Goal: Find specific page/section: Find specific page/section

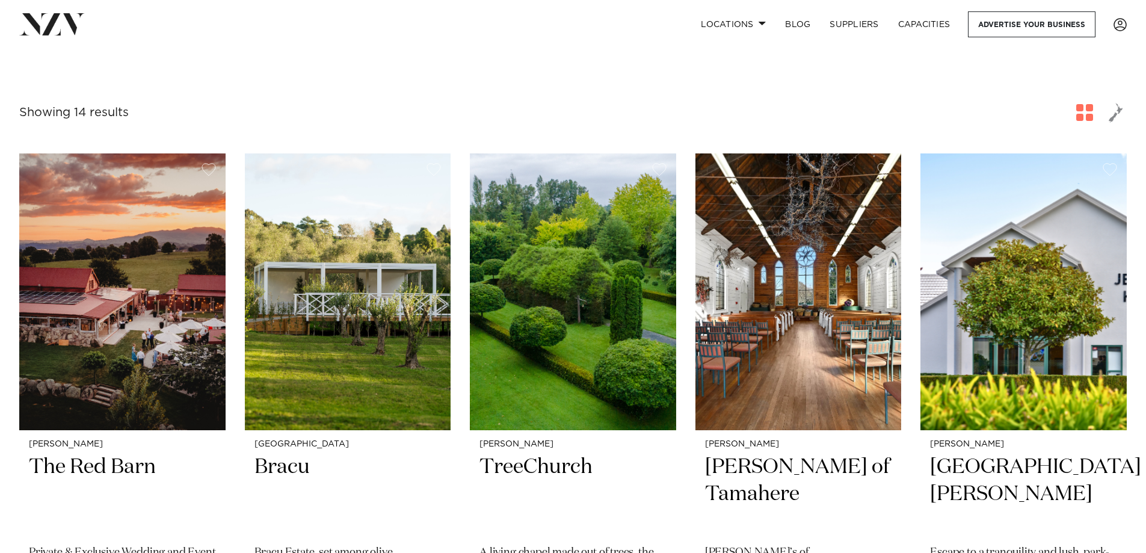
scroll to position [421, 0]
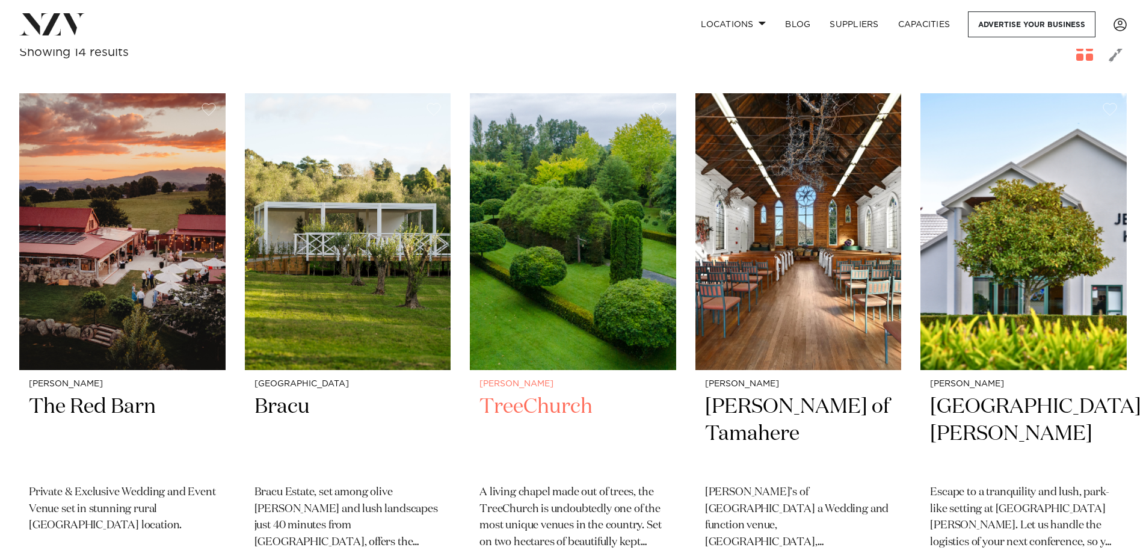
click at [532, 394] on h2 "TreeChurch" at bounding box center [573, 434] width 187 height 81
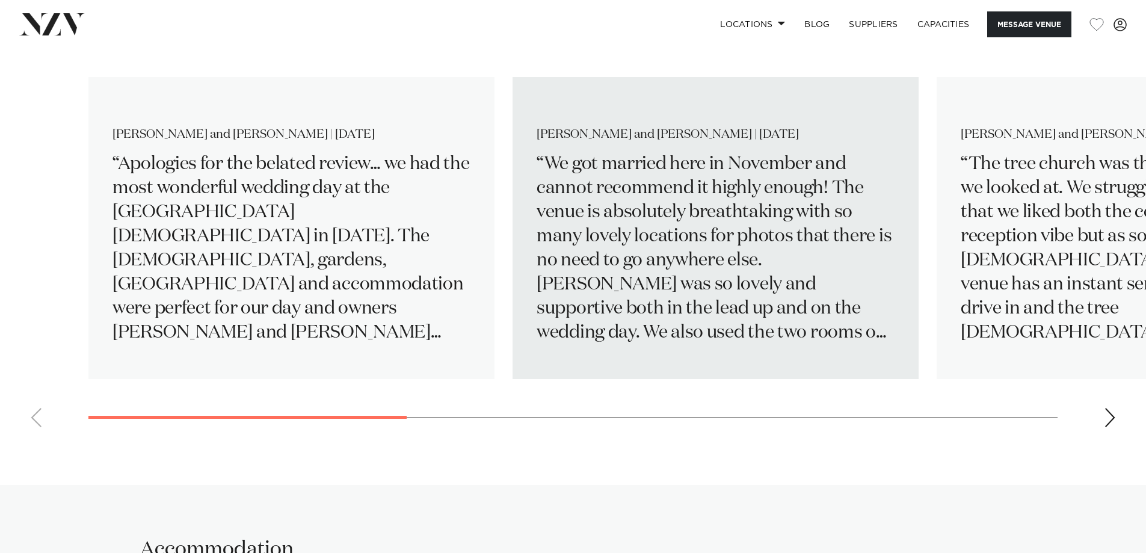
scroll to position [1926, 0]
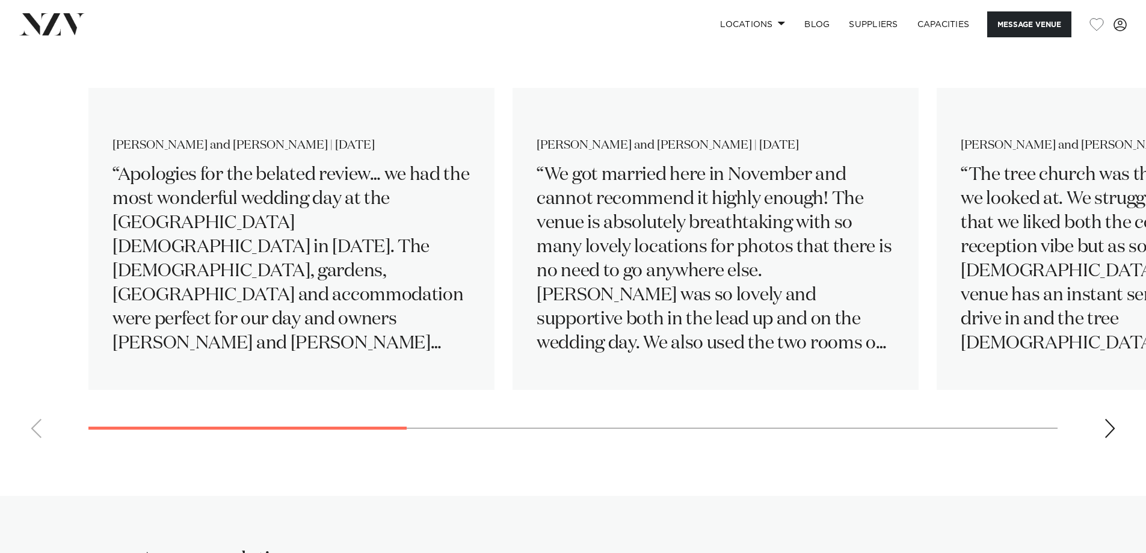
click at [1115, 424] on div "Next slide" at bounding box center [1110, 428] width 12 height 19
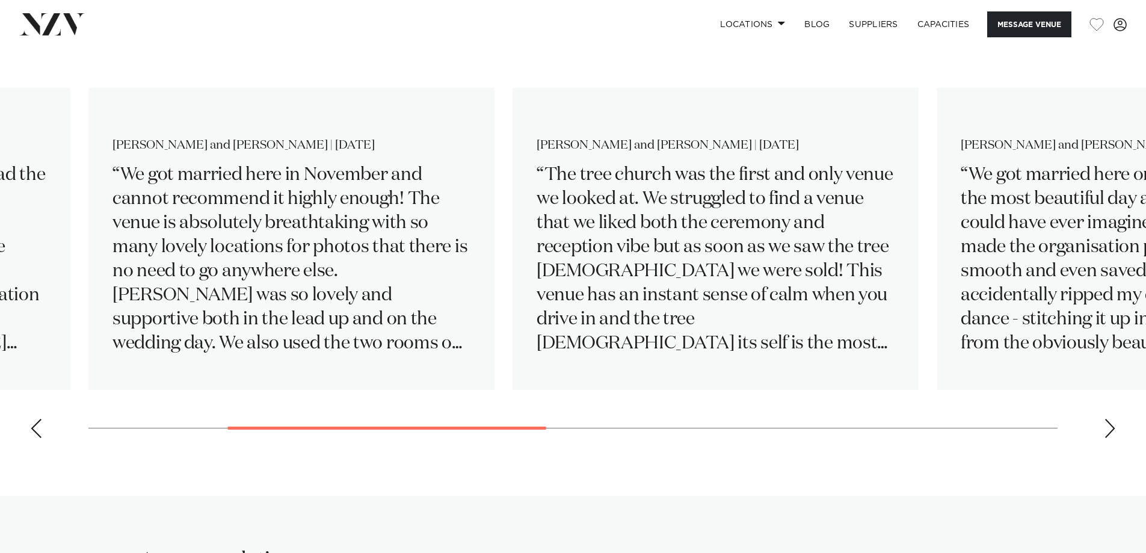
click at [1115, 424] on div "Next slide" at bounding box center [1110, 428] width 12 height 19
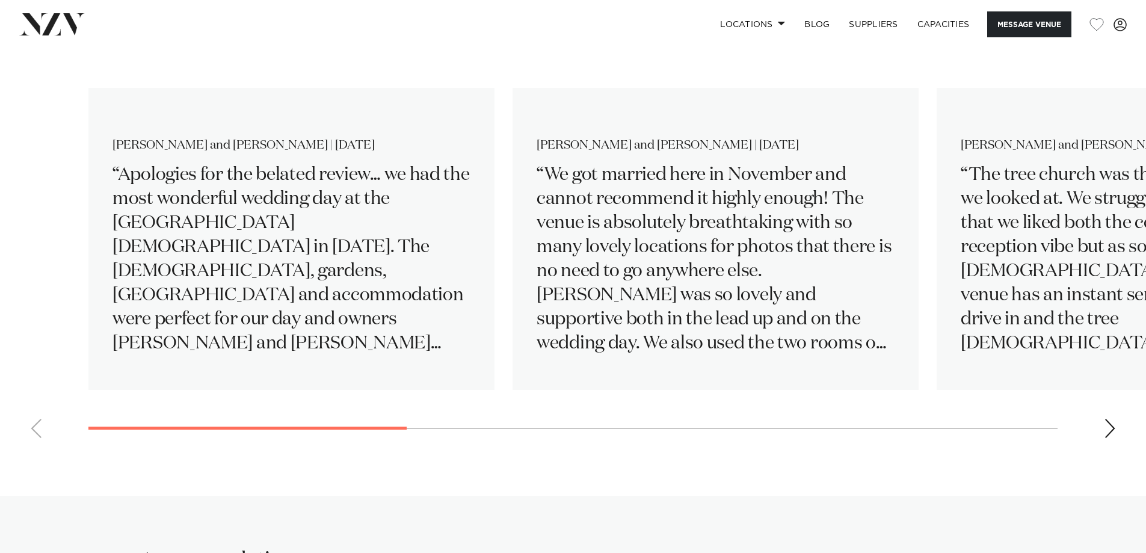
click at [149, 423] on swiper-container "Celeste and Chris | December 2023 Apologies for the belated review… we had the …" at bounding box center [573, 252] width 1146 height 389
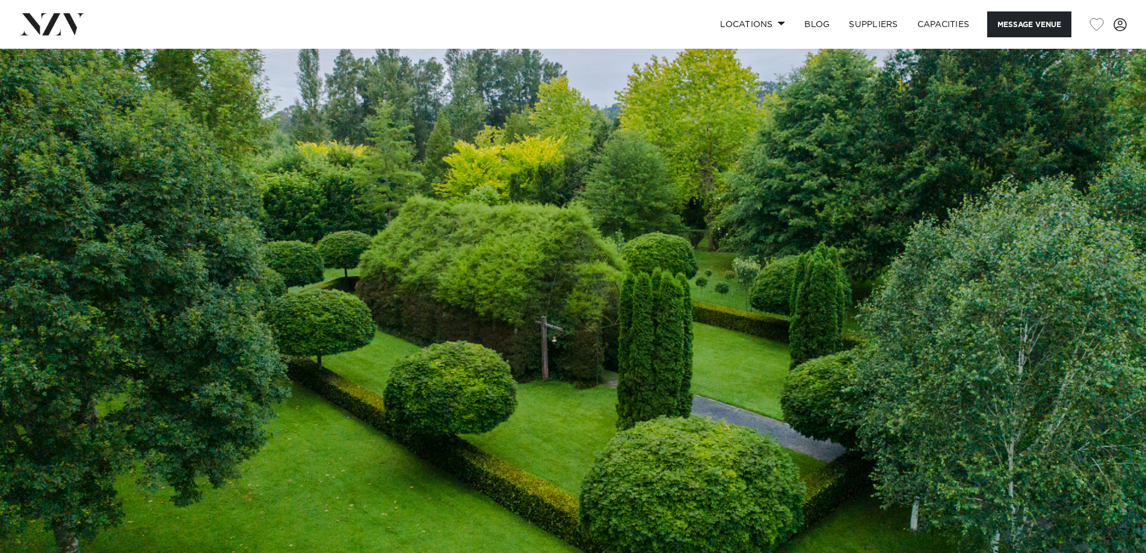
scroll to position [0, 0]
